Goal: Task Accomplishment & Management: Use online tool/utility

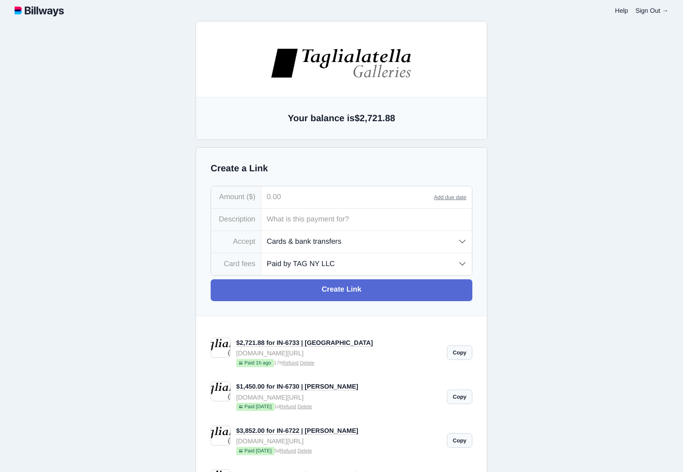
click at [287, 203] on input "tel" at bounding box center [347, 198] width 173 height 22
type input "999.47"
click at [290, 219] on input "text" at bounding box center [366, 220] width 211 height 22
type input "IN-6736 | [PERSON_NAME]"
click at [329, 261] on select "Paid by TAG NY LLC Paid by customer (US) Paid by customer (Int'l)" at bounding box center [366, 264] width 211 height 21
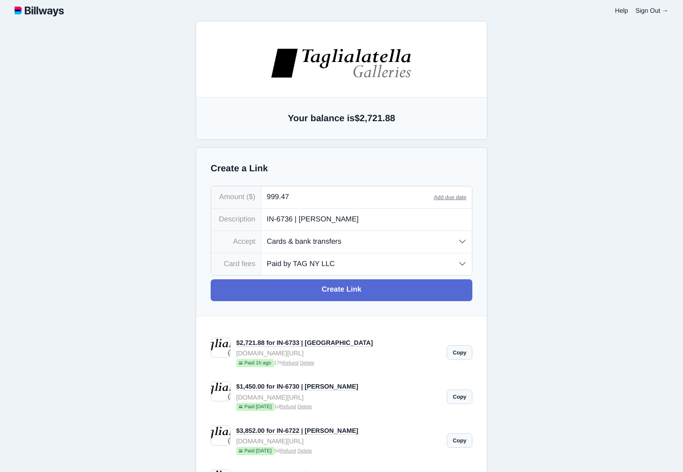
select select "customer"
click at [261, 254] on select "Paid by TAG NY LLC Paid by customer (US) Paid by customer (Int'l)" at bounding box center [366, 264] width 211 height 21
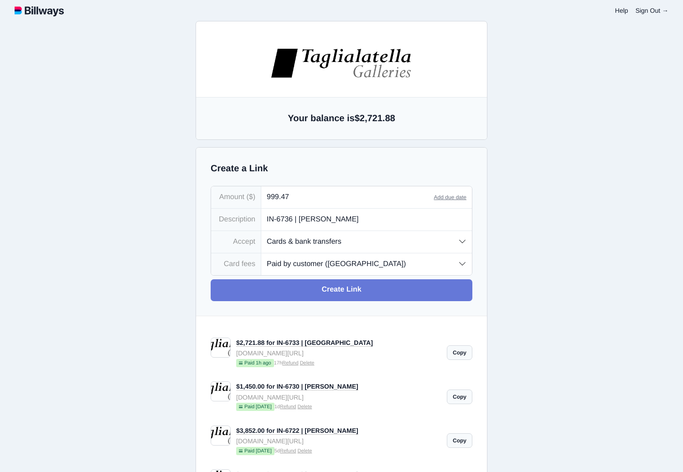
click at [347, 291] on link "Create Link" at bounding box center [342, 291] width 262 height 22
type input "[EMAIL_ADDRESS][DOMAIN_NAME]"
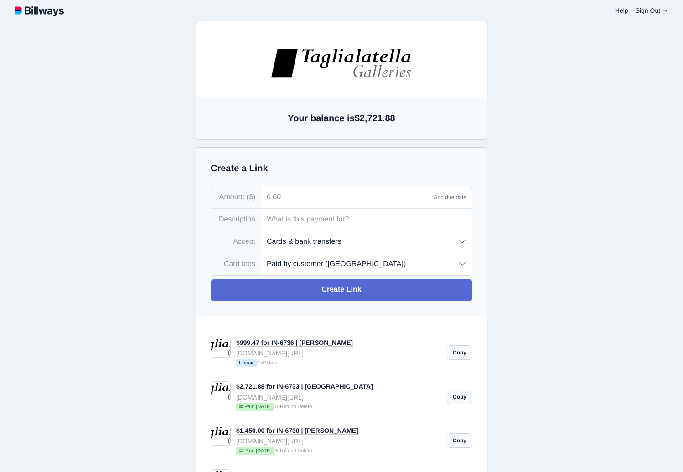
click at [457, 357] on link "Copy" at bounding box center [460, 353] width 26 height 15
